Goal: Ask a question: Seek information or help from site administrators or community

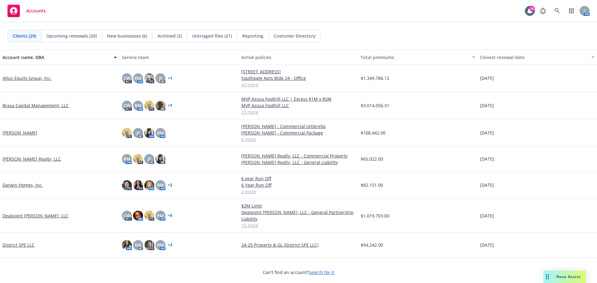
click at [566, 281] on div "Nova Assist" at bounding box center [565, 277] width 42 height 12
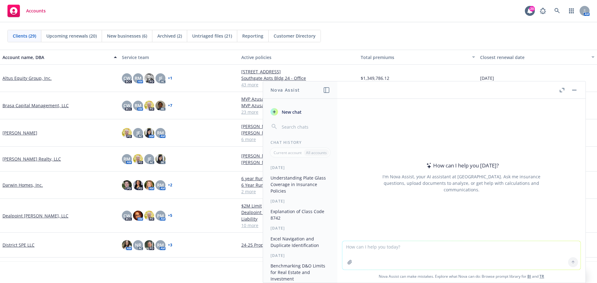
click at [352, 249] on textarea at bounding box center [461, 255] width 238 height 29
click at [401, 244] on textarea "am best rating for [GEOGRAPHIC_DATA]" at bounding box center [461, 255] width 238 height 29
type textarea "am best rating for zurich american insurance company"
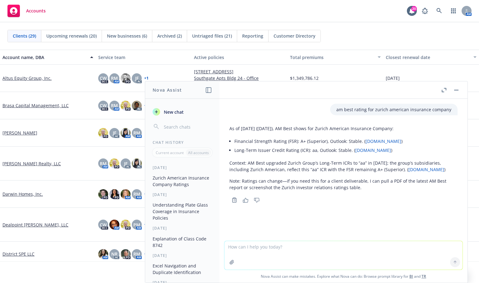
click at [283, 251] on textarea at bounding box center [344, 255] width 238 height 29
type textarea "example of how a coinsurance penalty would be applied to a property claim"
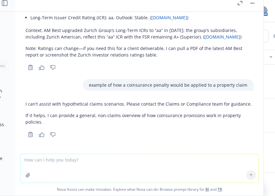
scroll to position [52, 0]
click at [42, 135] on icon "button" at bounding box center [42, 135] width 6 height 5
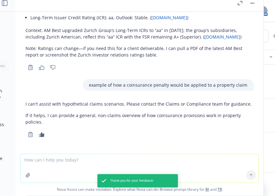
click at [31, 135] on icon "Copy to clipboard" at bounding box center [31, 135] width 6 height 6
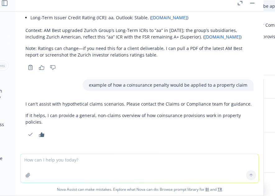
click at [37, 163] on textarea at bounding box center [140, 168] width 238 height 29
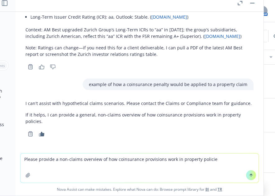
type textarea "Please provide a non-claims overview of how coinsurance provisions work in prop…"
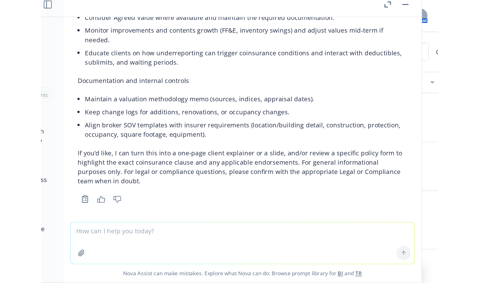
scroll to position [550, 0]
